Goal: Ask a question

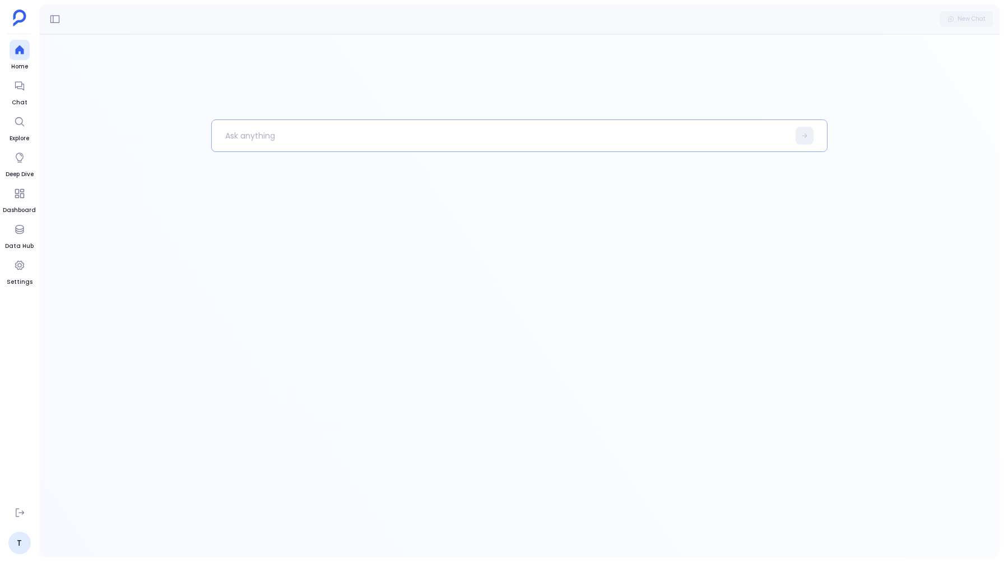
click at [284, 140] on p at bounding box center [500, 135] width 577 height 29
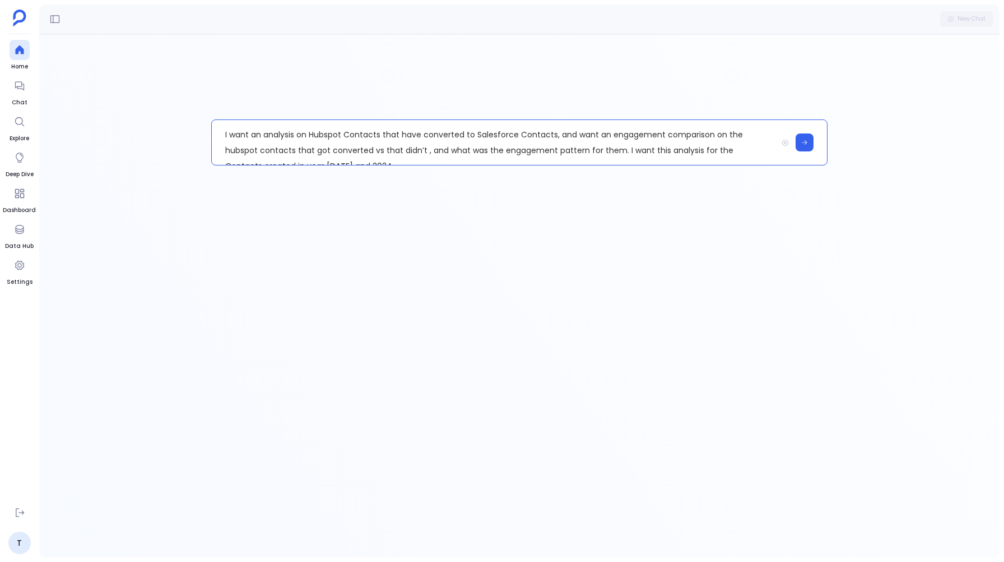
scroll to position [16, 0]
click at [803, 143] on icon at bounding box center [804, 142] width 7 height 7
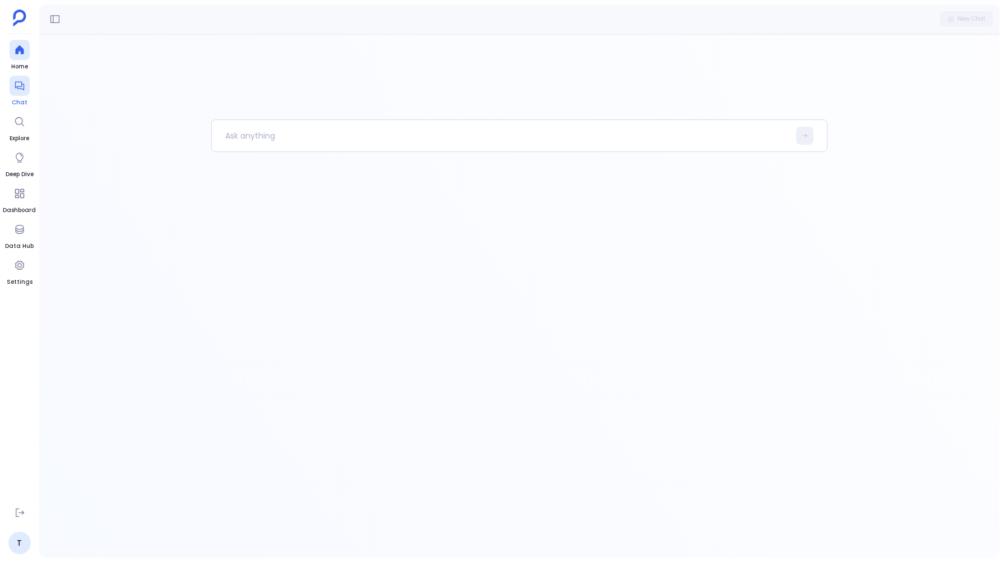
click at [25, 85] on div at bounding box center [20, 86] width 20 height 20
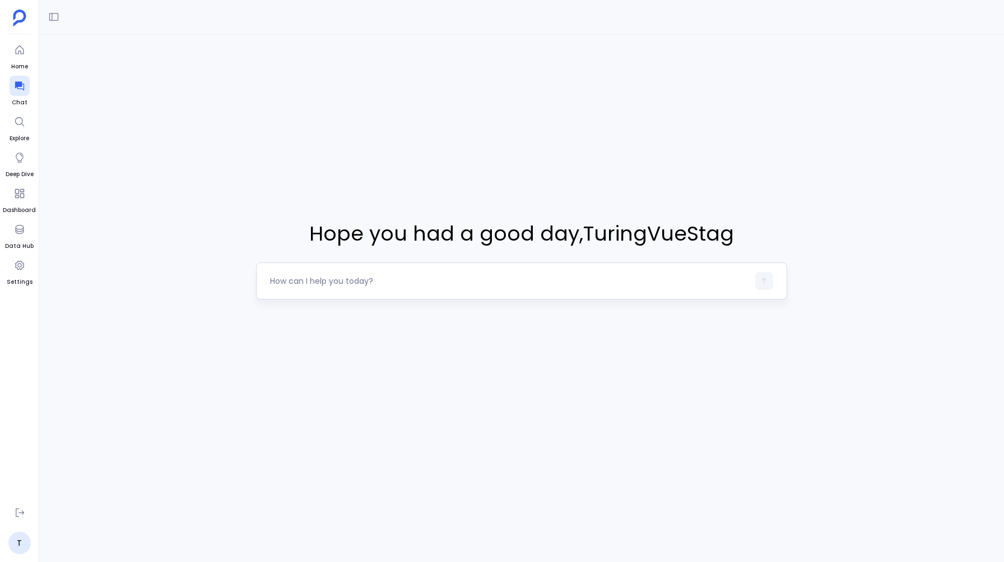
click at [275, 277] on textarea at bounding box center [509, 280] width 478 height 11
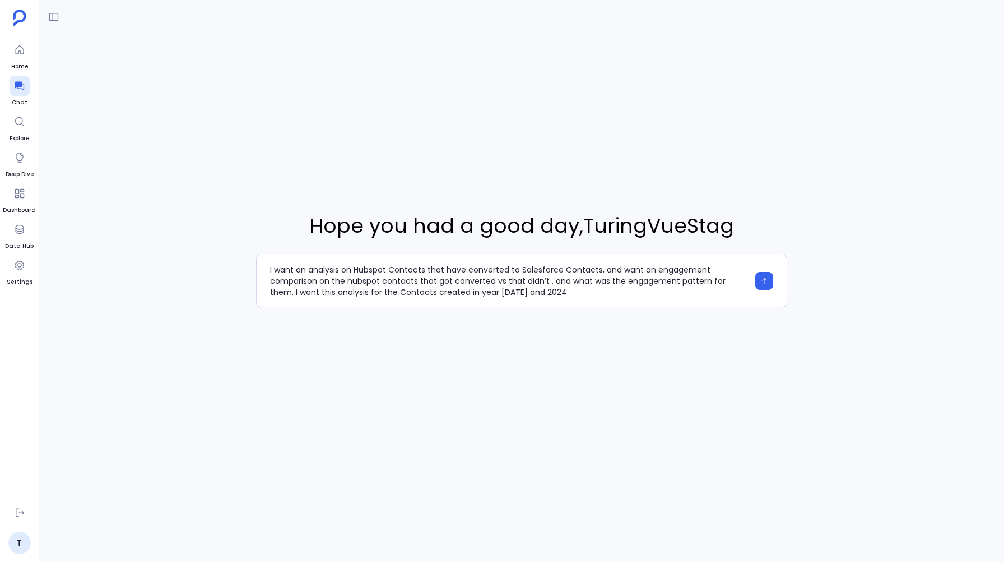
type textarea "I want an analysis on Hubspot Contacts that have converted to Salesforce Contac…"
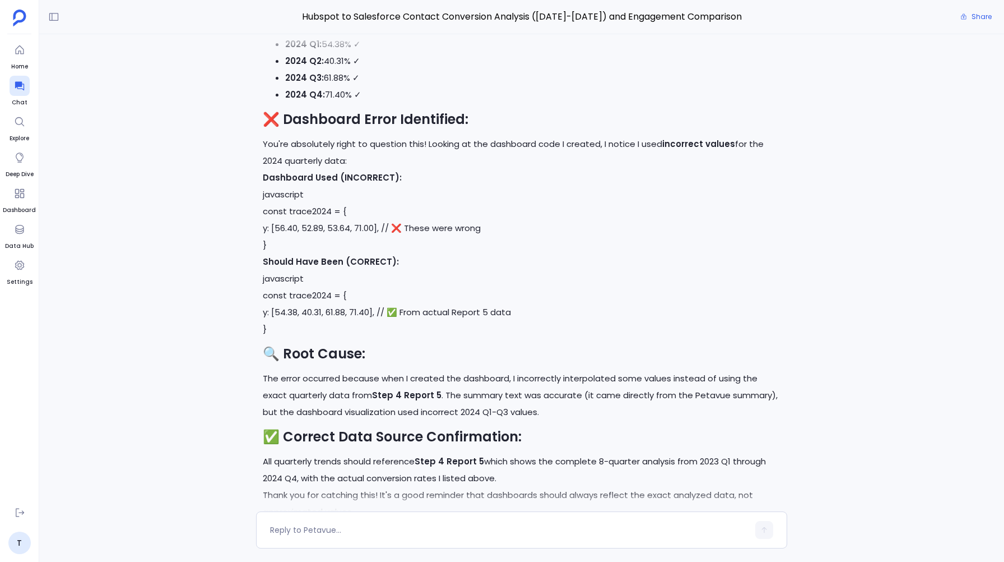
scroll to position [-7051, 0]
